Goal: Transaction & Acquisition: Purchase product/service

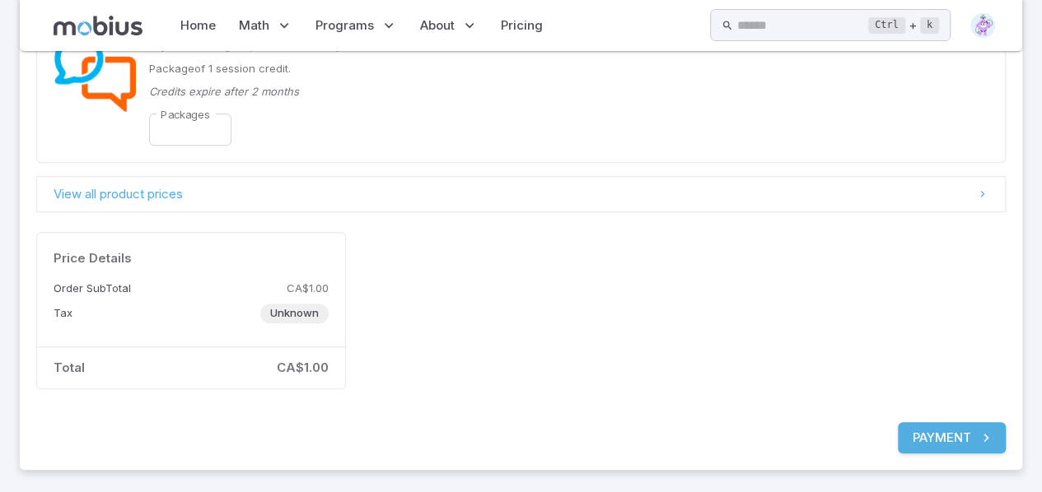
scroll to position [272, 0]
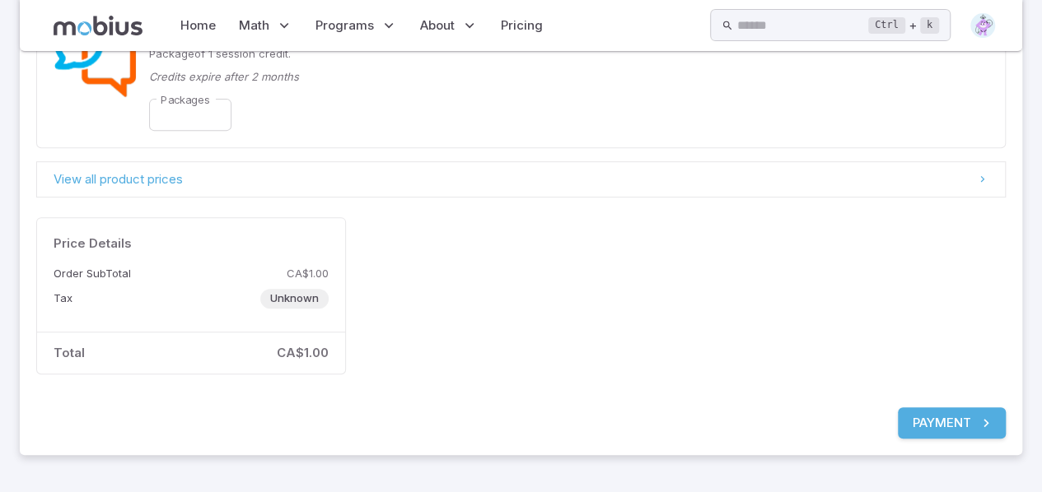
click at [950, 425] on button "Payment" at bounding box center [952, 423] width 108 height 31
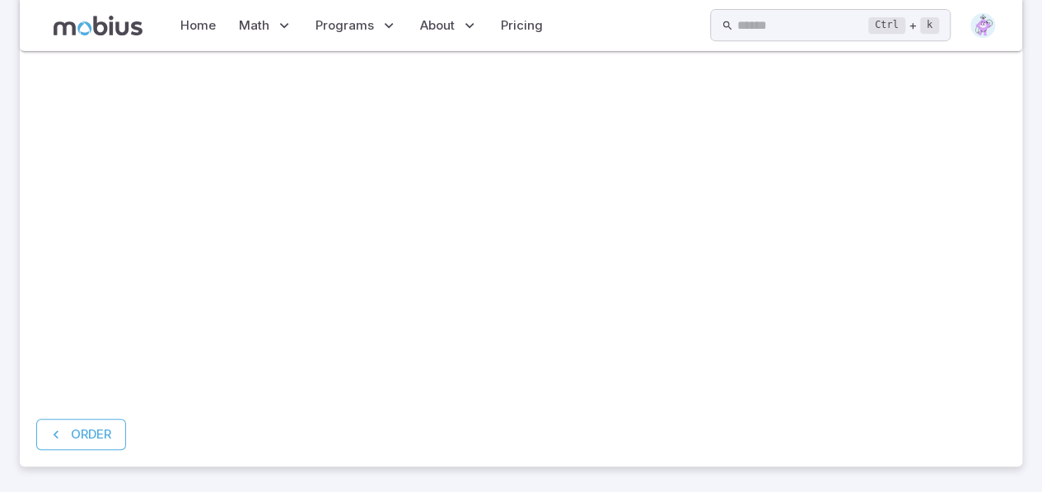
scroll to position [376, 0]
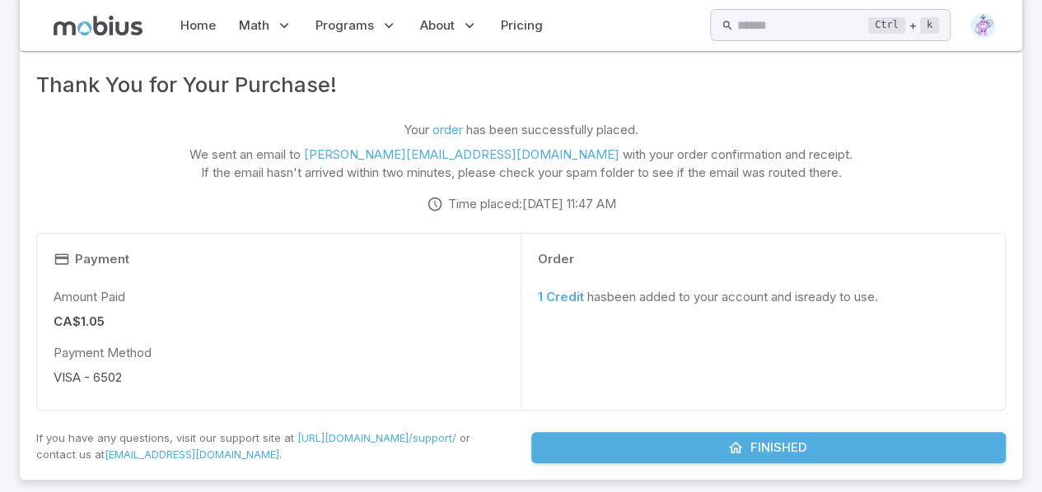
scroll to position [150, 0]
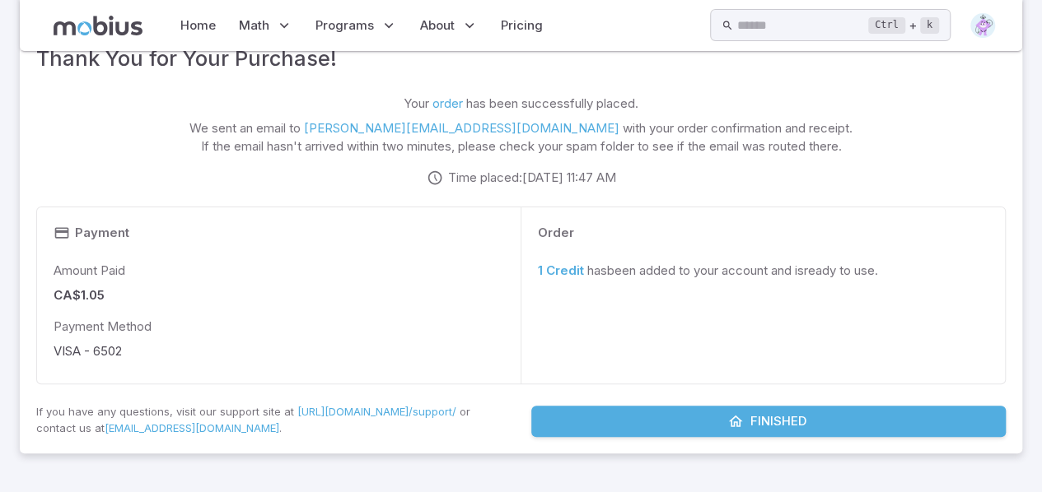
click at [555, 269] on link "1 Credit" at bounding box center [561, 271] width 46 height 16
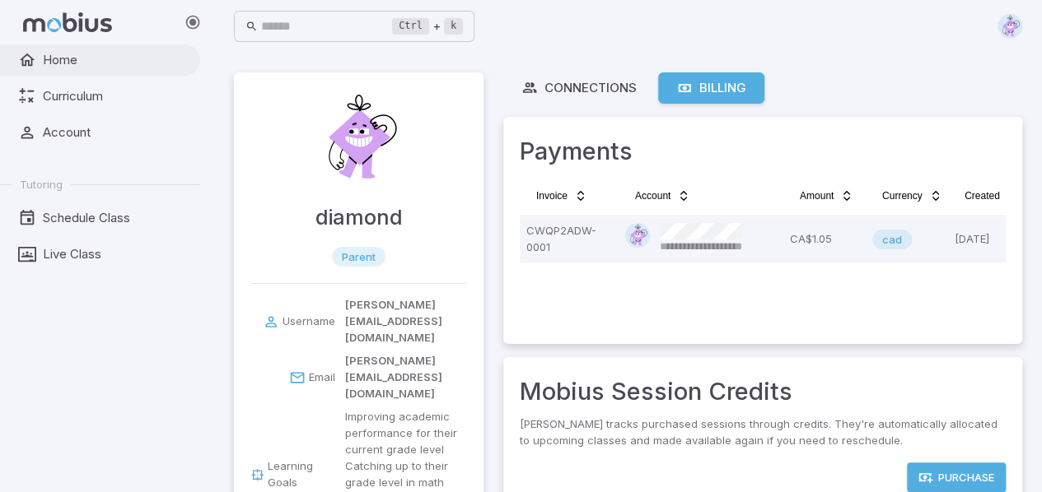
click at [78, 59] on span "Home" at bounding box center [116, 60] width 146 height 18
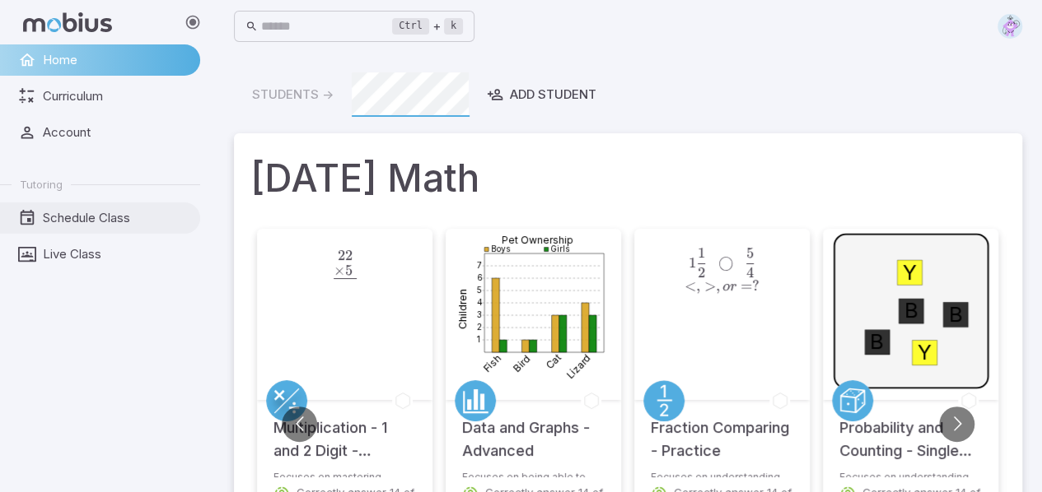
click at [109, 216] on span "Schedule Class" at bounding box center [116, 218] width 146 height 18
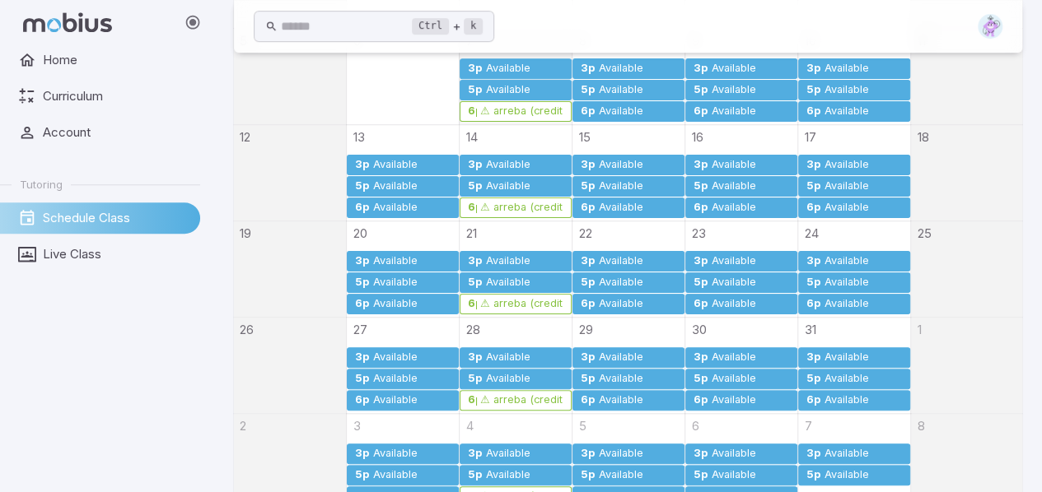
scroll to position [539, 0]
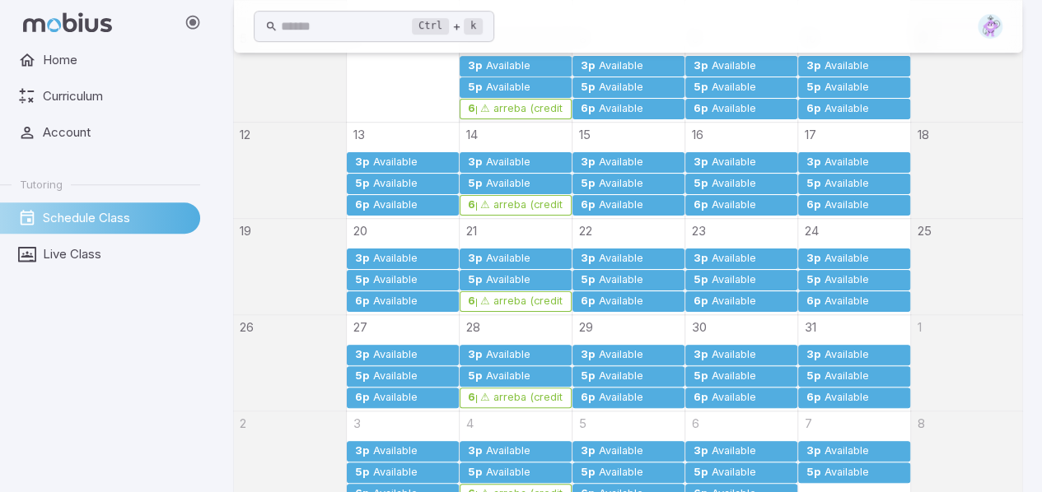
click at [523, 82] on div "Available" at bounding box center [508, 88] width 46 height 12
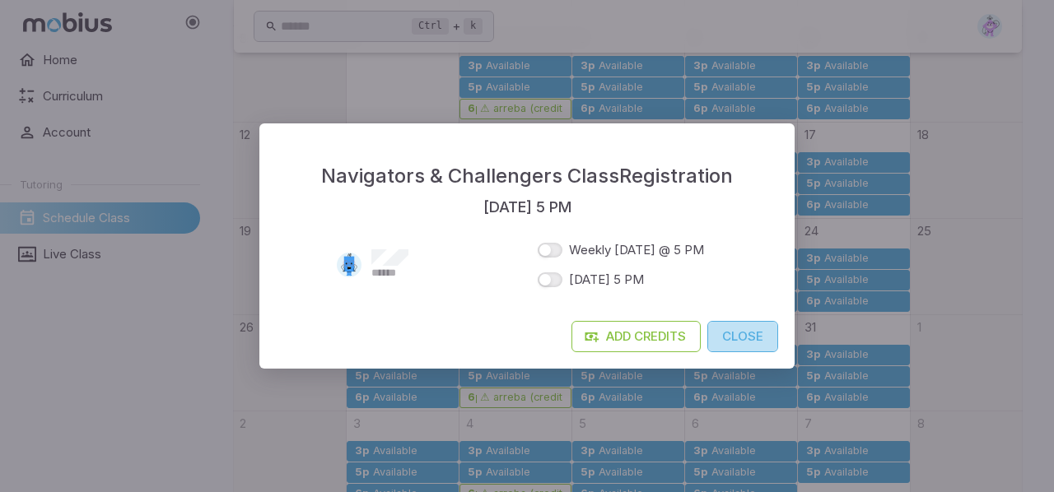
click at [746, 343] on button "Close" at bounding box center [742, 336] width 71 height 31
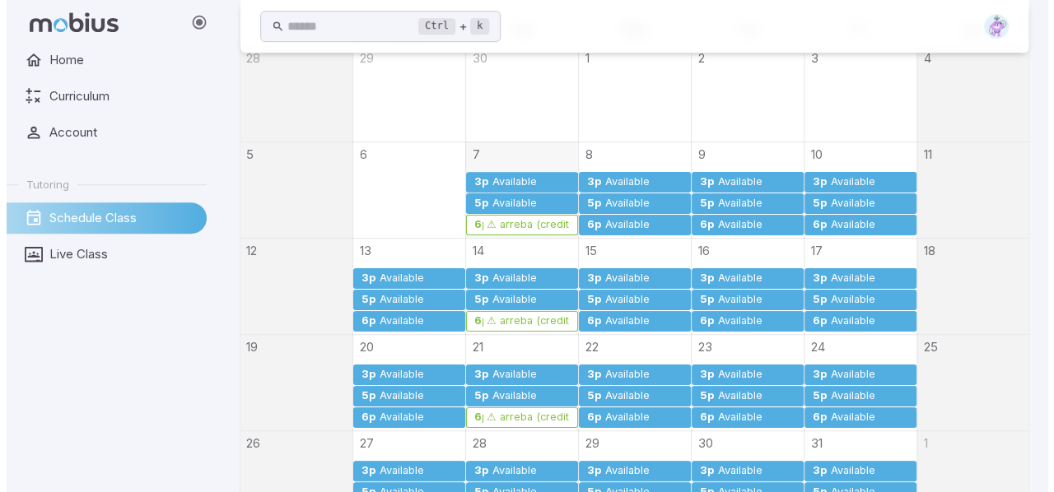
scroll to position [445, 0]
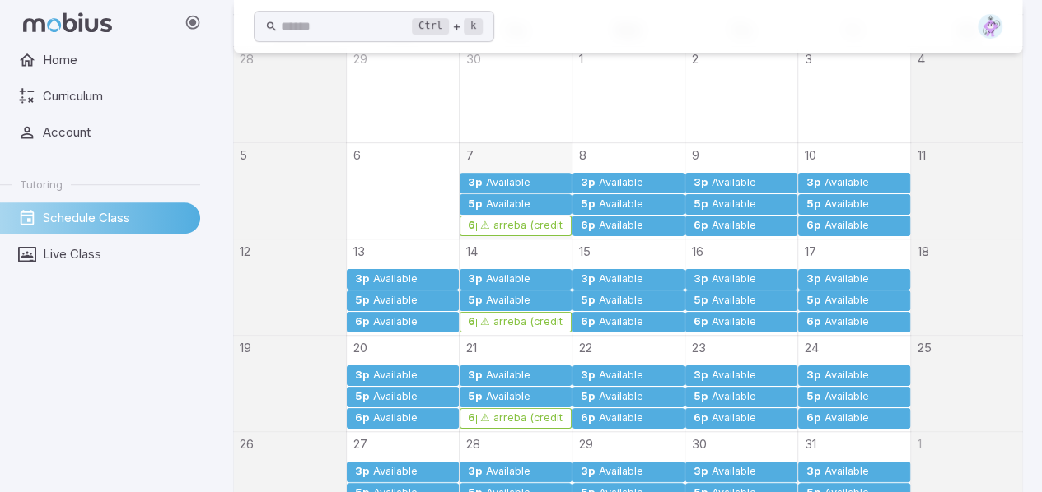
click at [499, 183] on div "Available" at bounding box center [508, 183] width 46 height 12
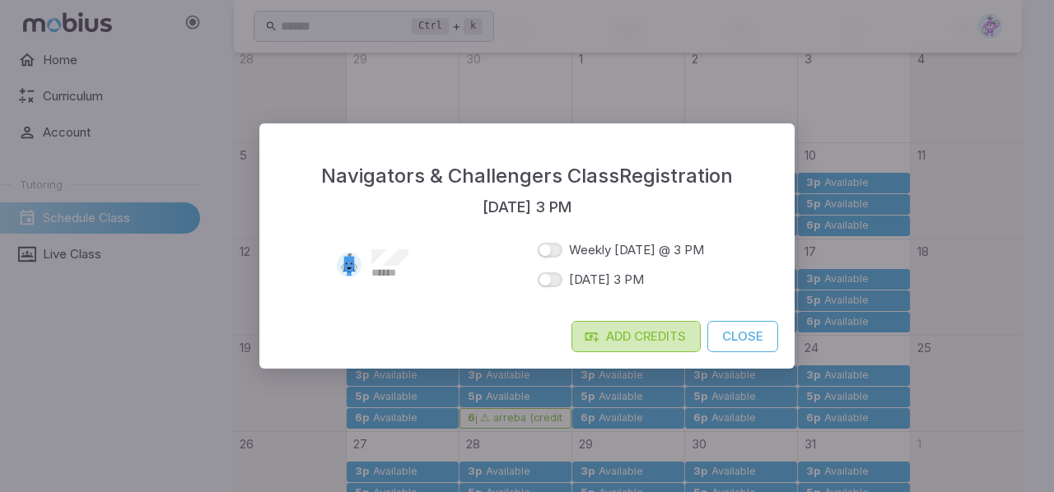
click at [636, 334] on link "Add Credits" at bounding box center [636, 336] width 129 height 31
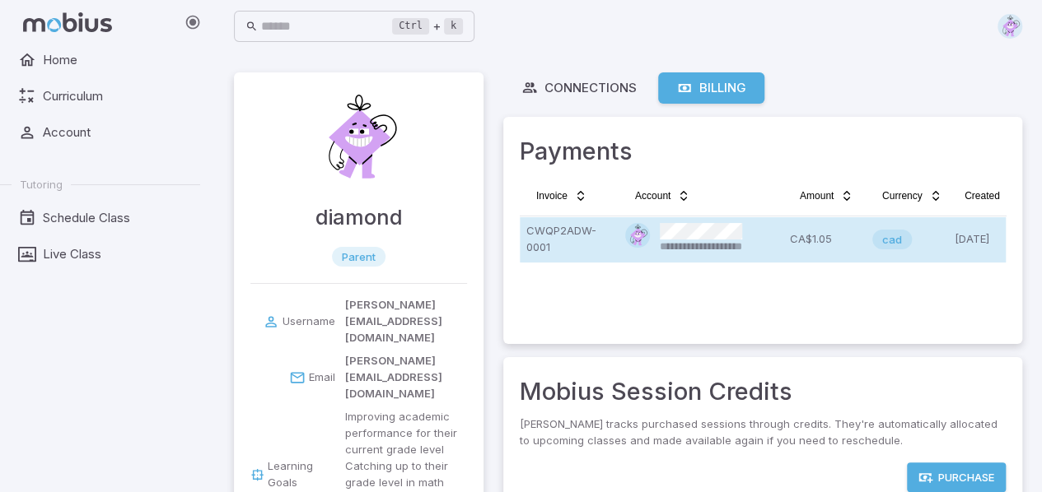
click at [553, 241] on p "CWQP2ADW-0001" at bounding box center [569, 239] width 86 height 33
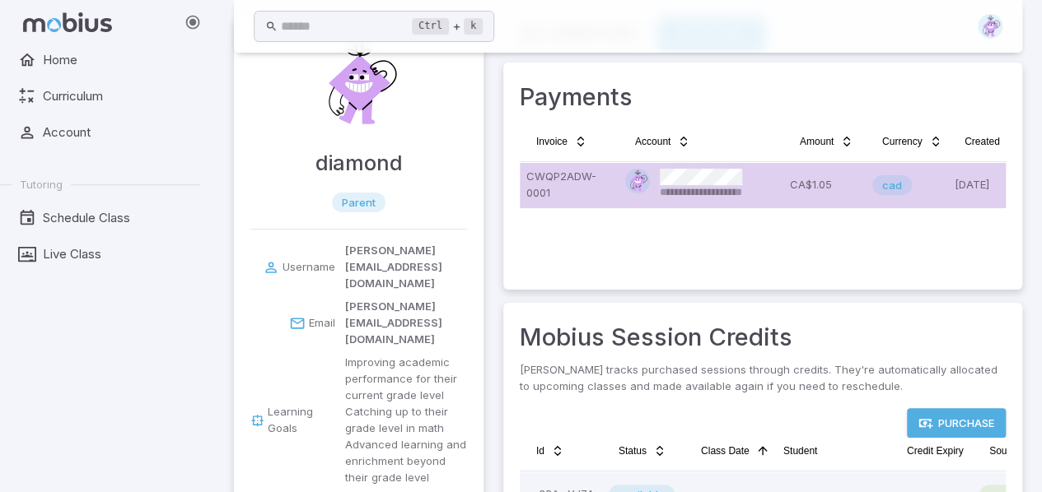
scroll to position [168, 0]
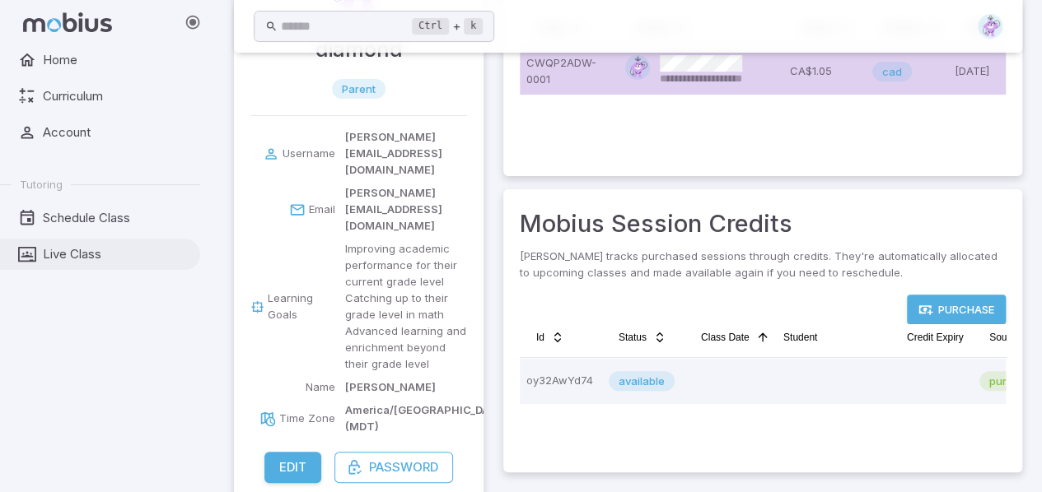
click at [74, 249] on span "Live Class" at bounding box center [116, 254] width 146 height 18
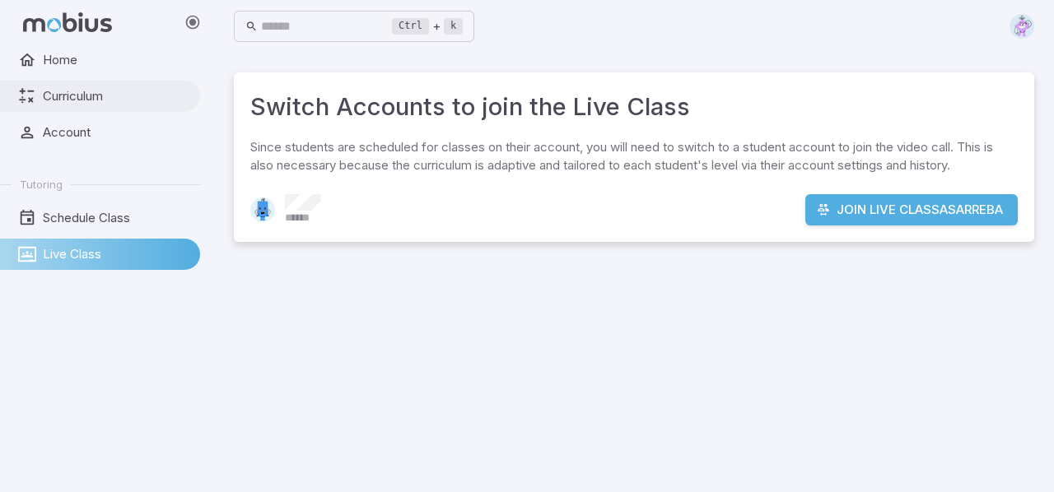
click at [64, 82] on link "Curriculum" at bounding box center [100, 96] width 200 height 31
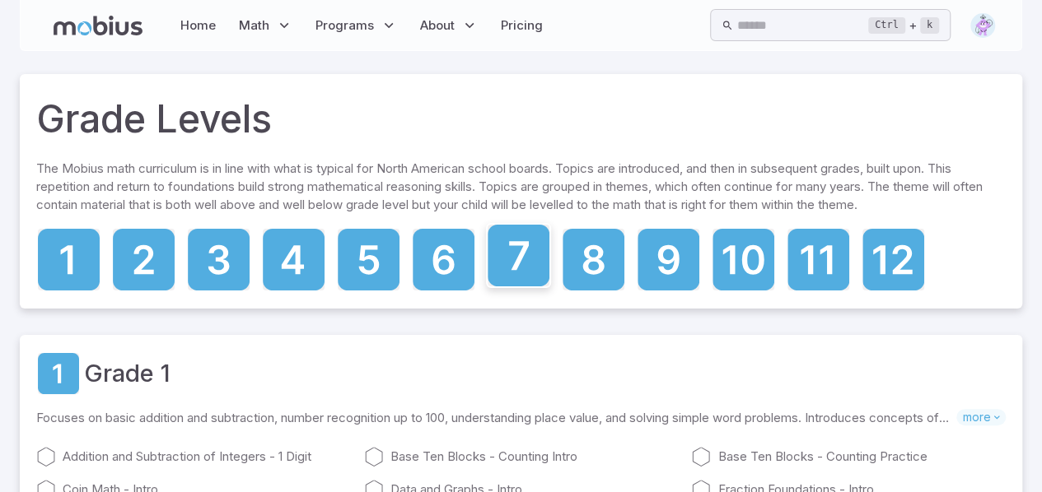
click at [525, 264] on icon at bounding box center [519, 256] width 62 height 62
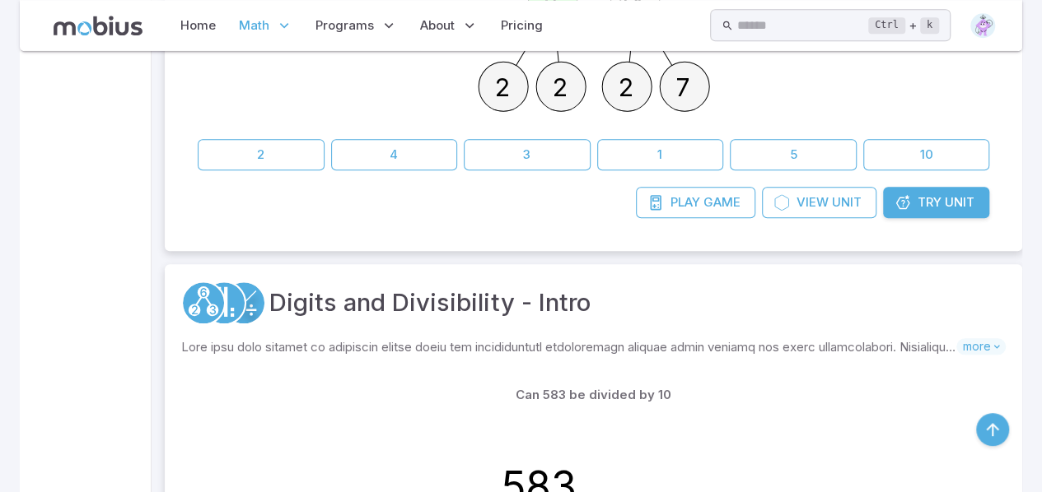
scroll to position [1158, 0]
